Goal: Transaction & Acquisition: Subscribe to service/newsletter

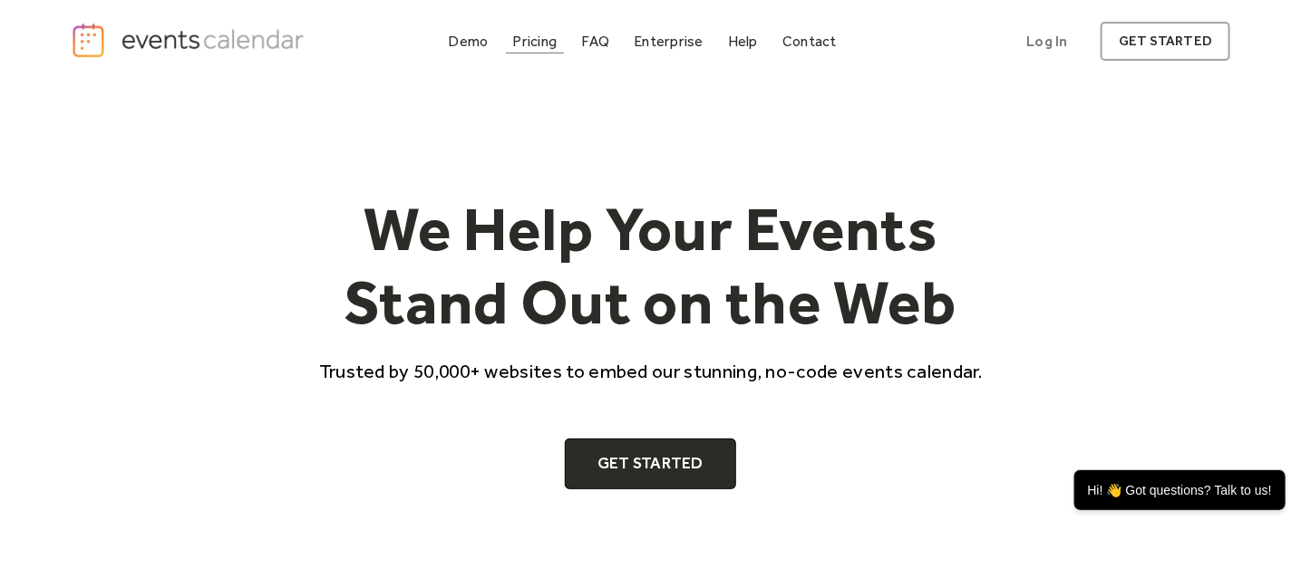
click at [545, 36] on div "Pricing" at bounding box center [535, 41] width 44 height 10
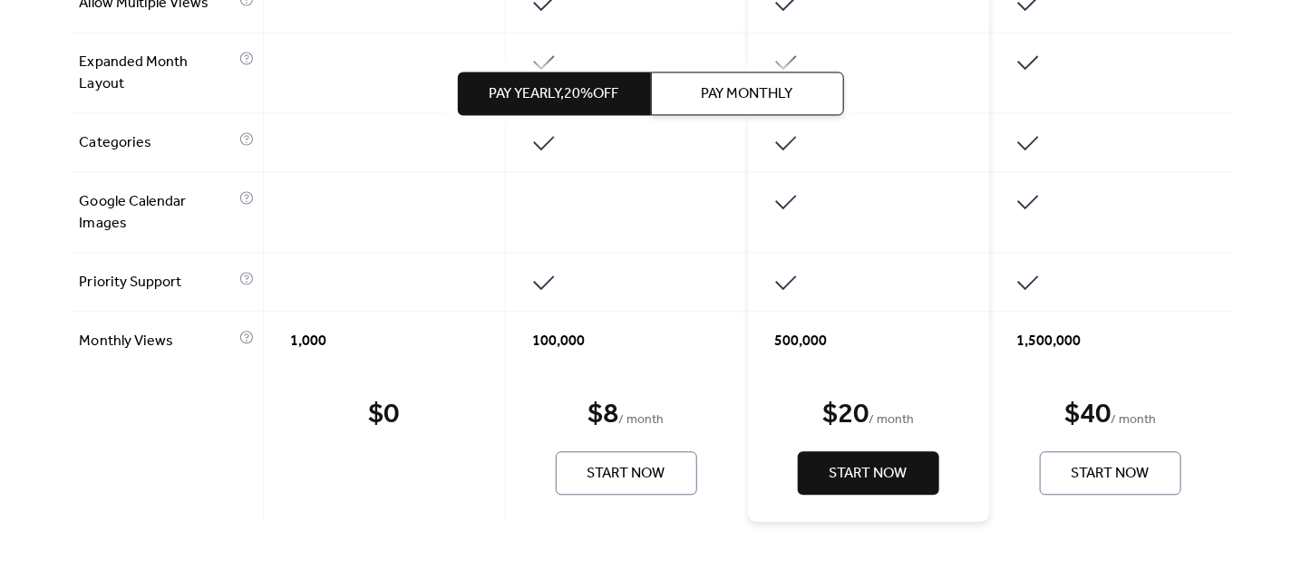
scroll to position [1437, 0]
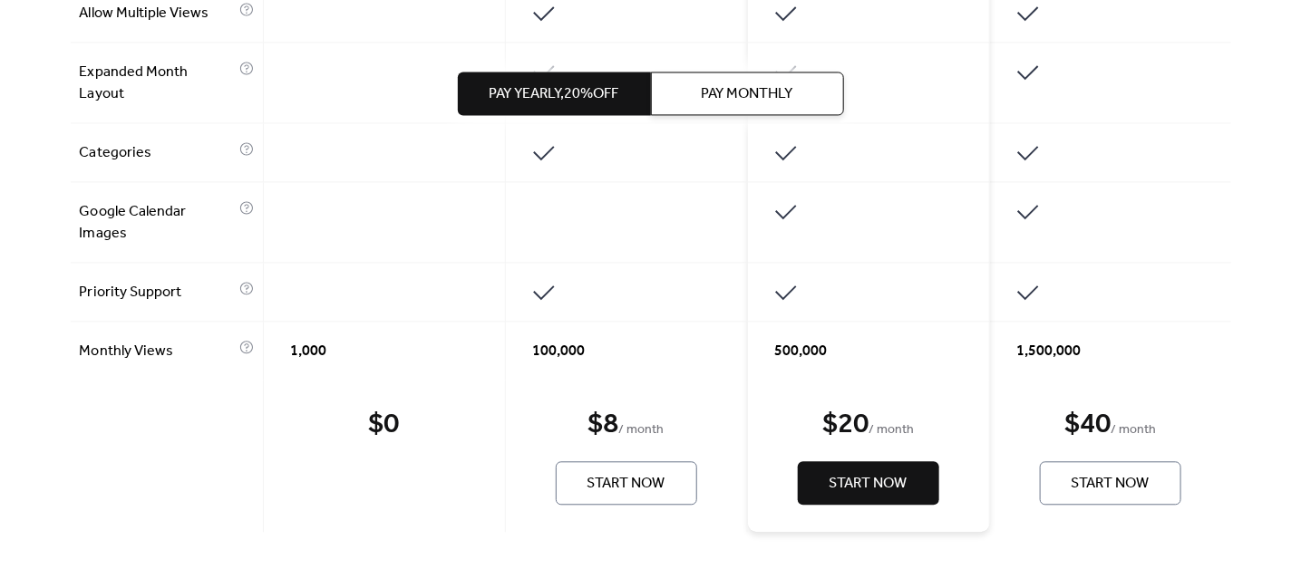
click at [374, 322] on div "1,000" at bounding box center [385, 351] width 242 height 58
click at [395, 322] on div "1,000" at bounding box center [385, 351] width 242 height 58
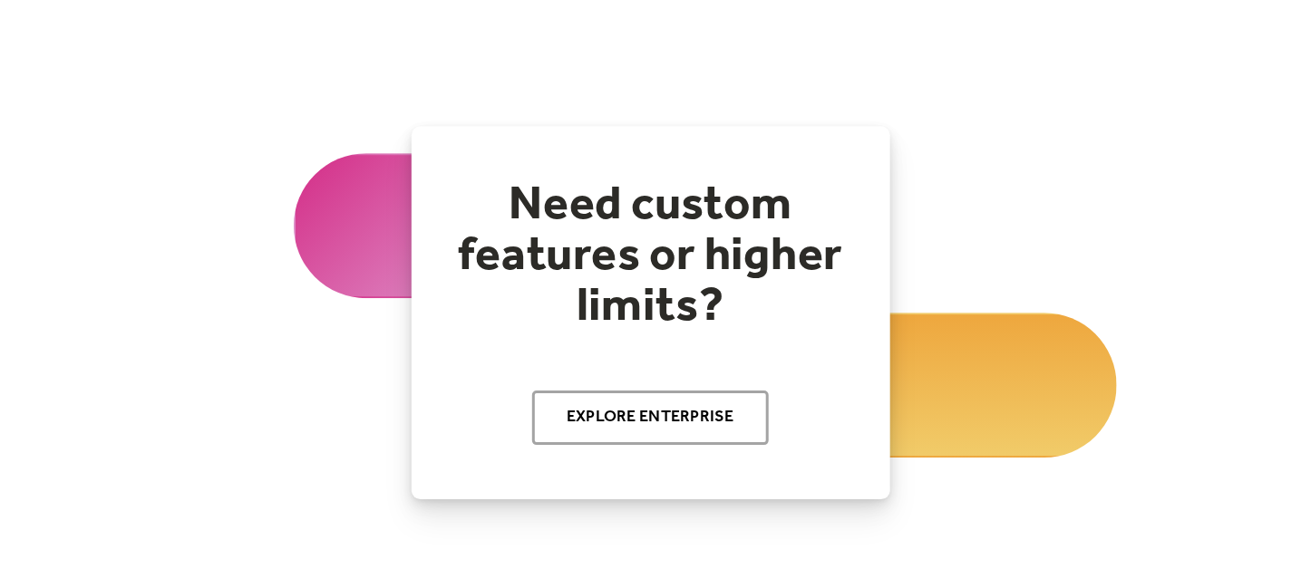
scroll to position [2073, 0]
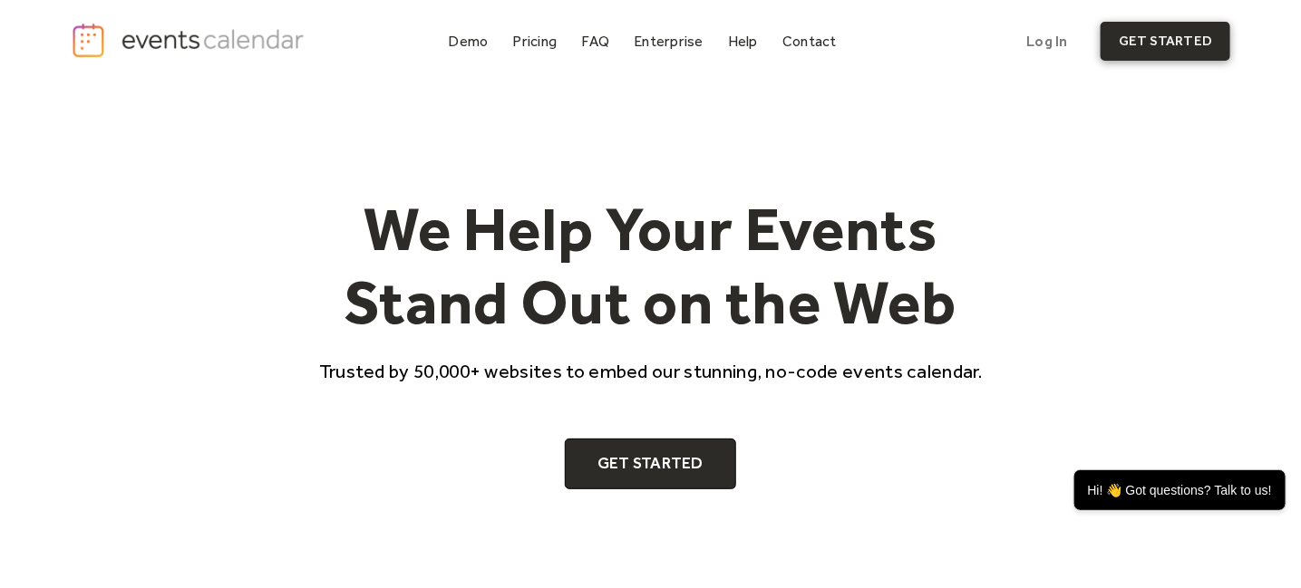
click at [1170, 32] on link "get started" at bounding box center [1166, 41] width 130 height 39
